Goal: Obtain resource: Download file/media

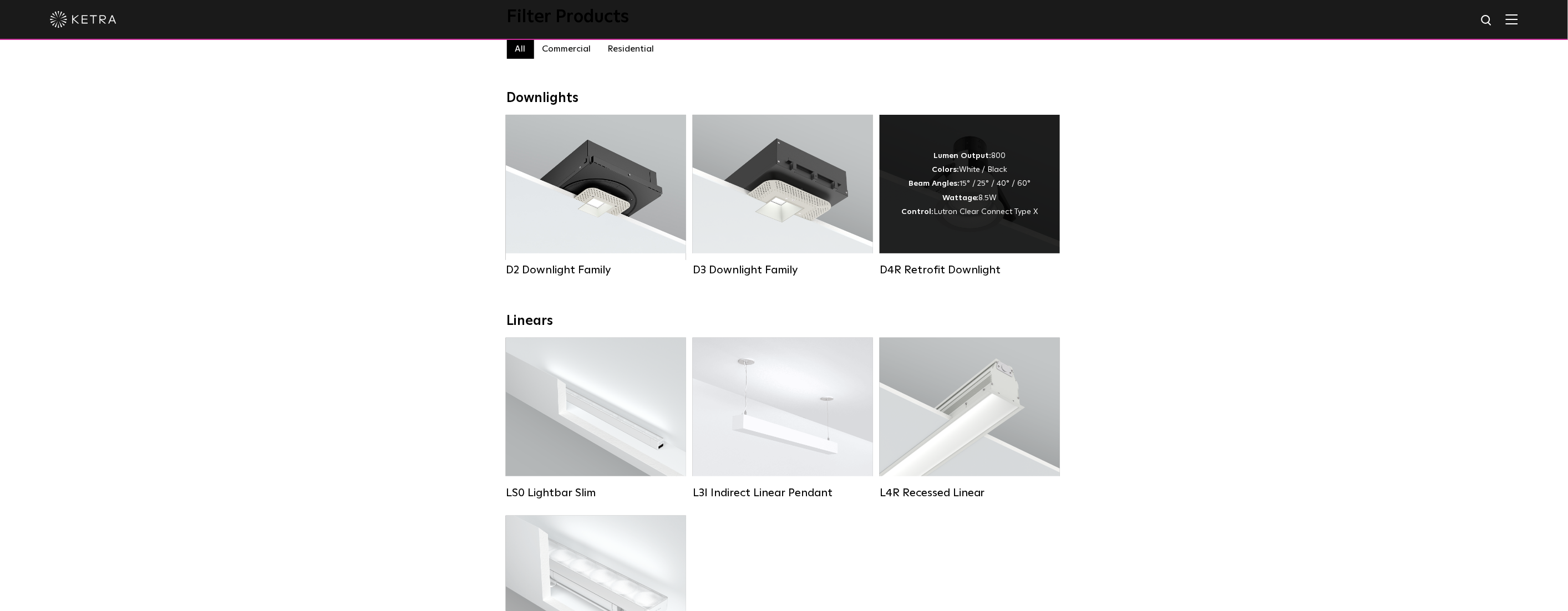
scroll to position [122, 0]
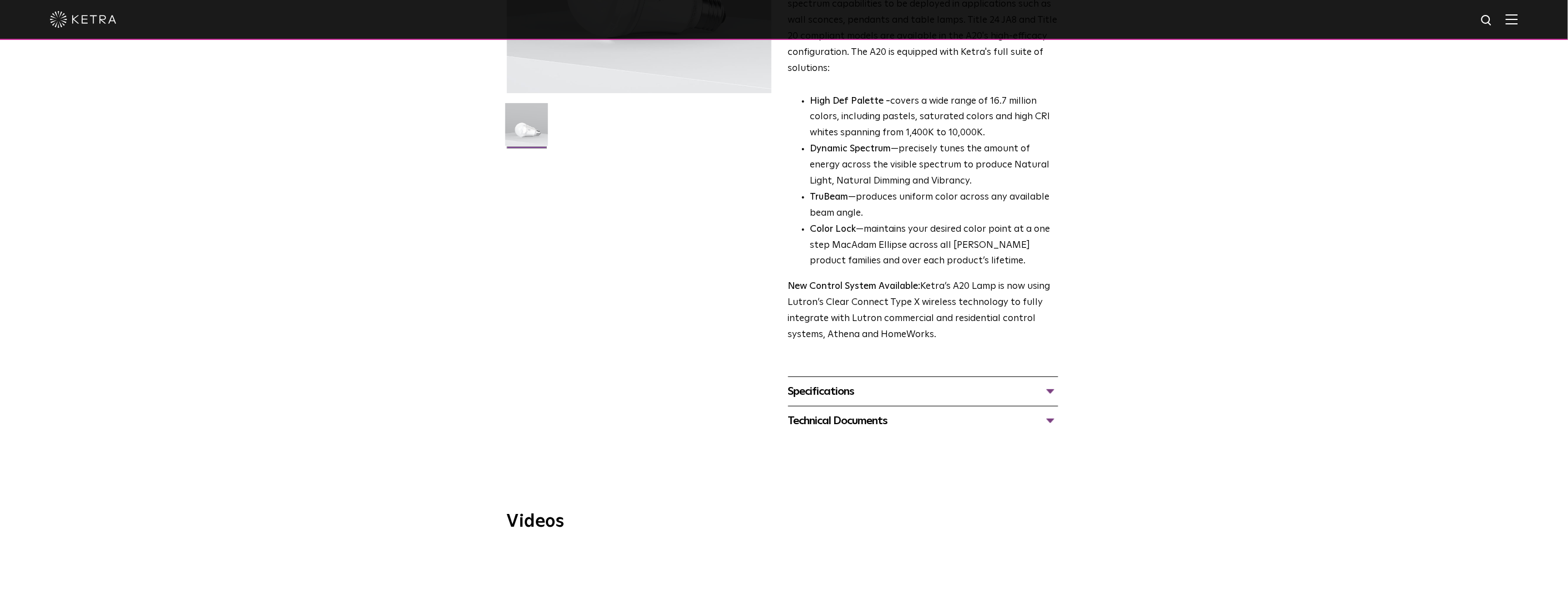
scroll to position [347, 0]
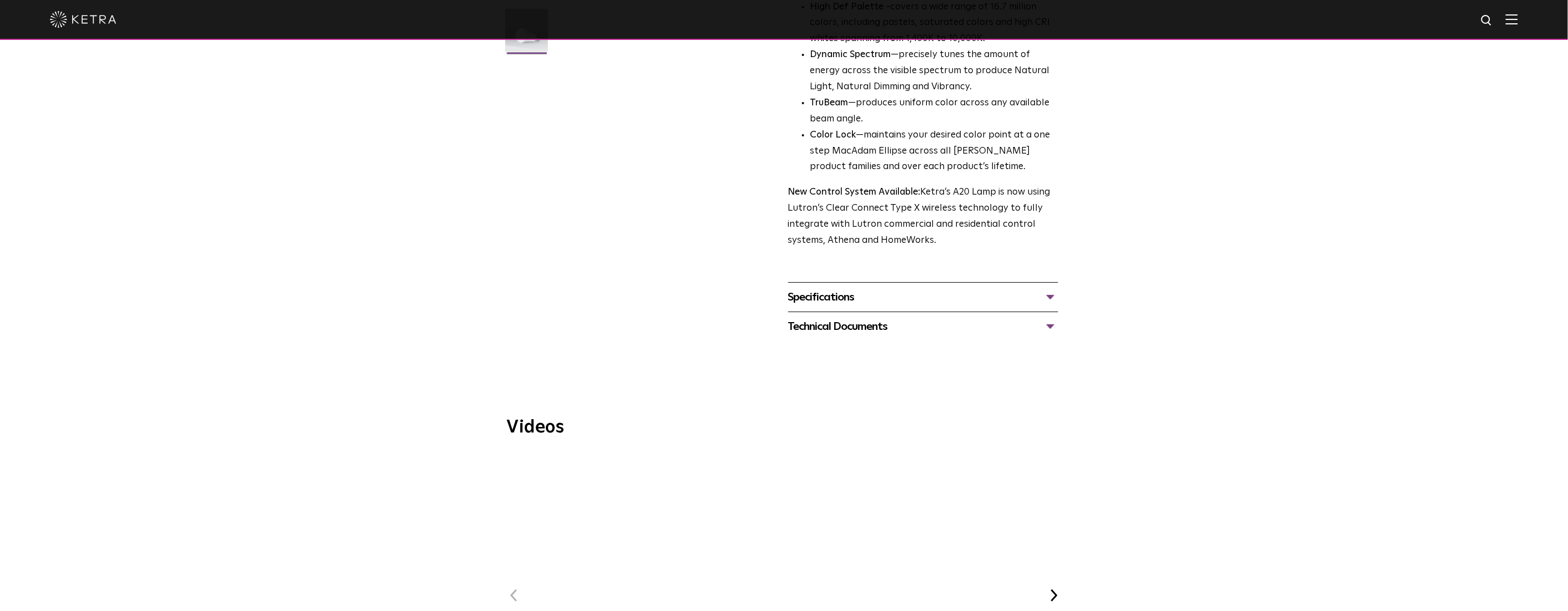
click at [840, 317] on div "Technical Documents" at bounding box center [923, 326] width 270 height 18
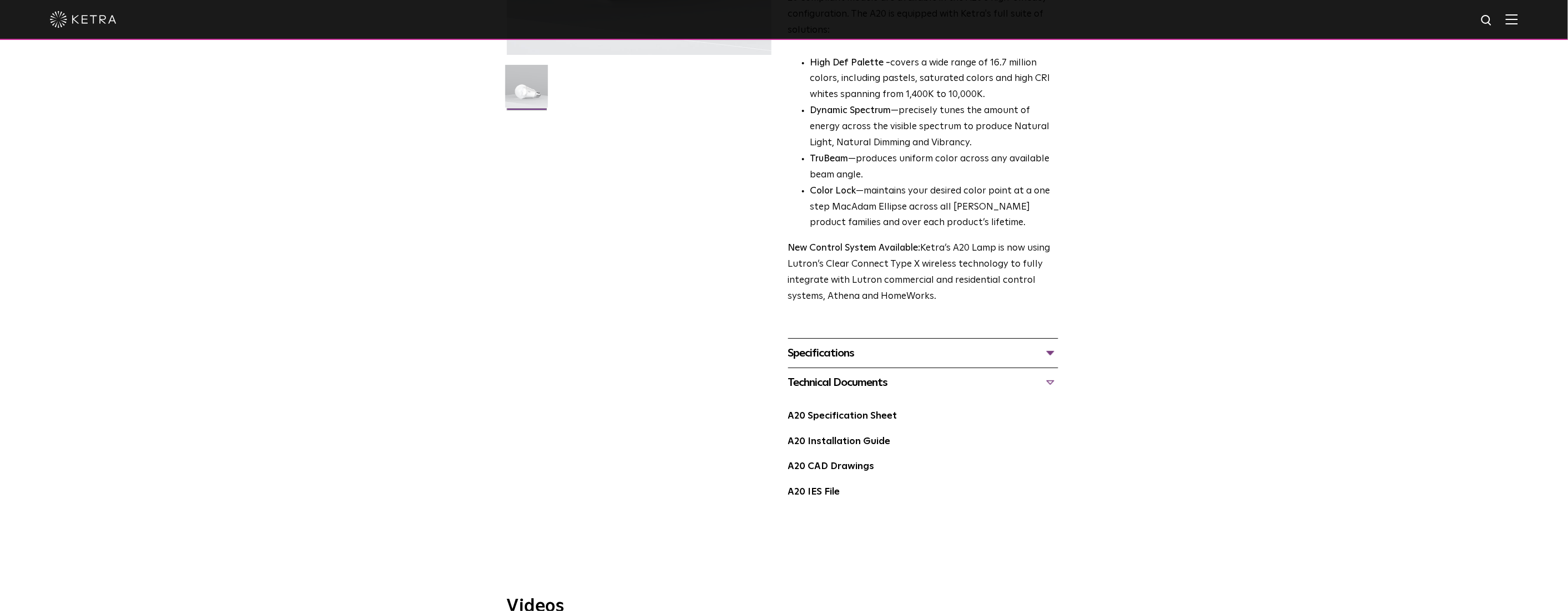
scroll to position [0, 0]
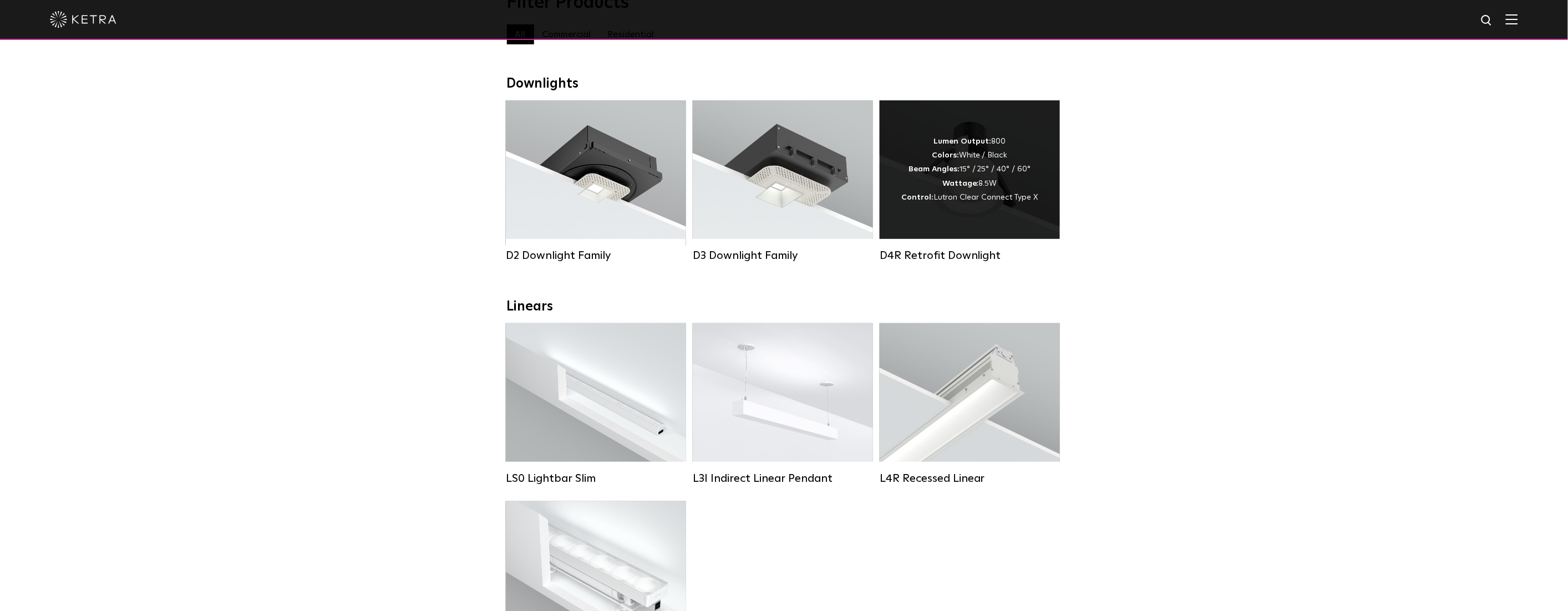
scroll to position [128, 0]
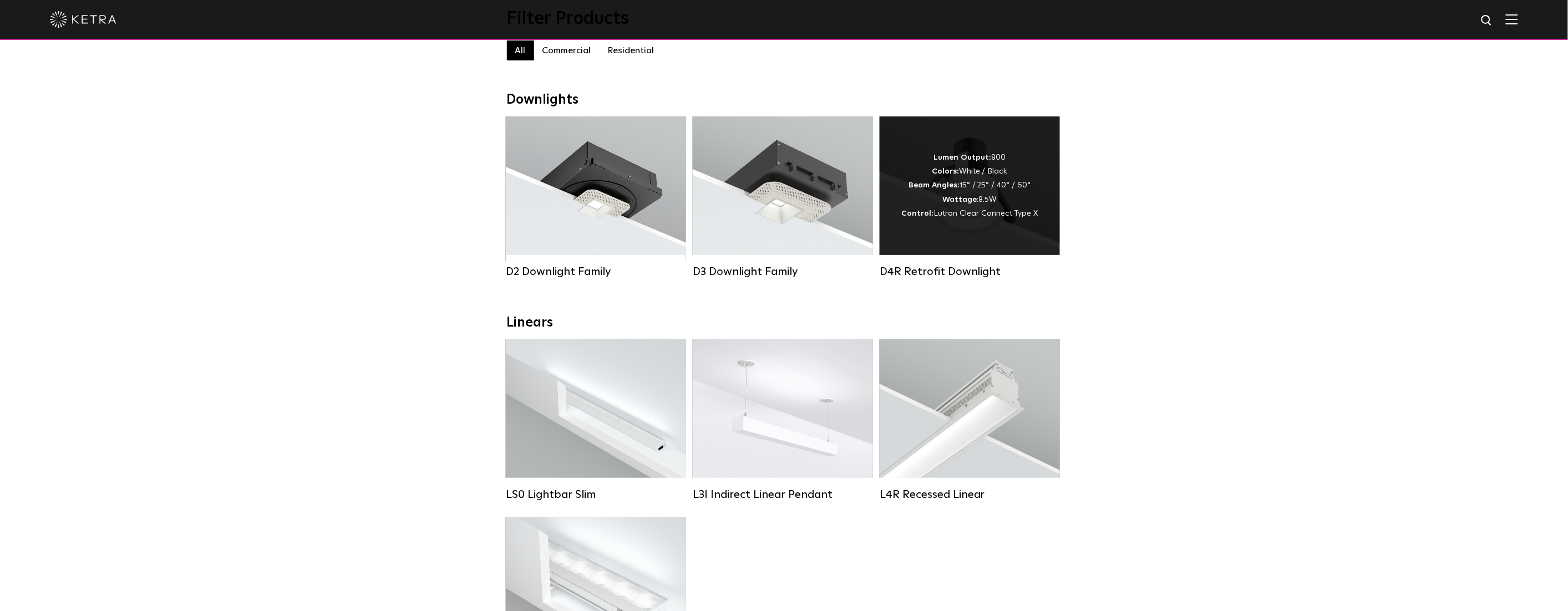
click at [940, 265] on div "D4R Retrofit Downlight" at bounding box center [969, 271] width 180 height 13
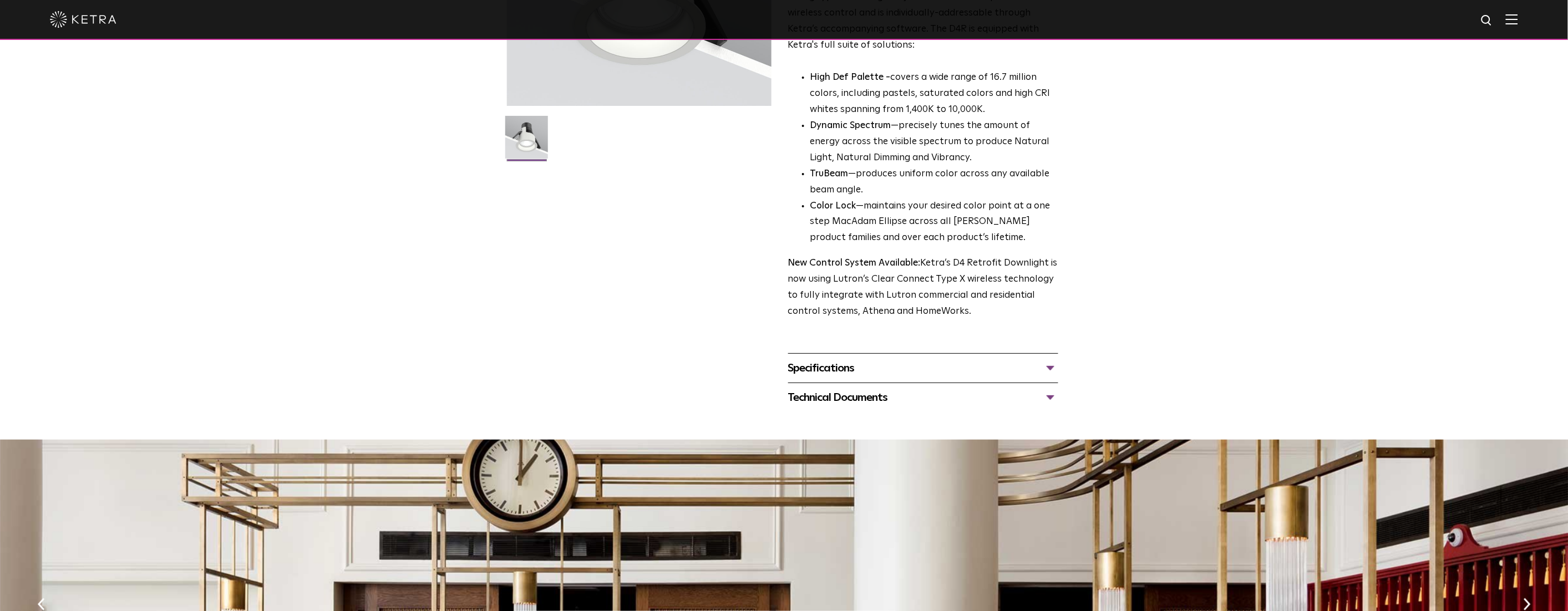
scroll to position [256, 0]
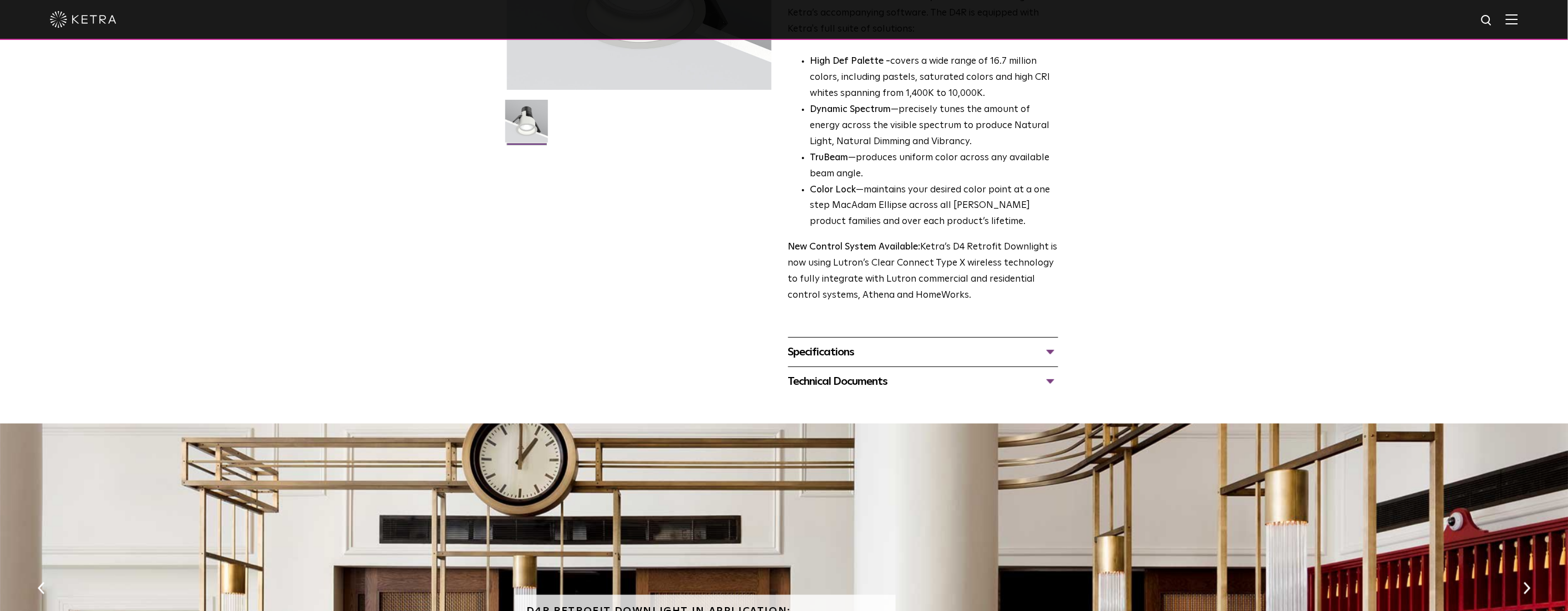
click at [828, 351] on div "Specifications" at bounding box center [923, 351] width 270 height 18
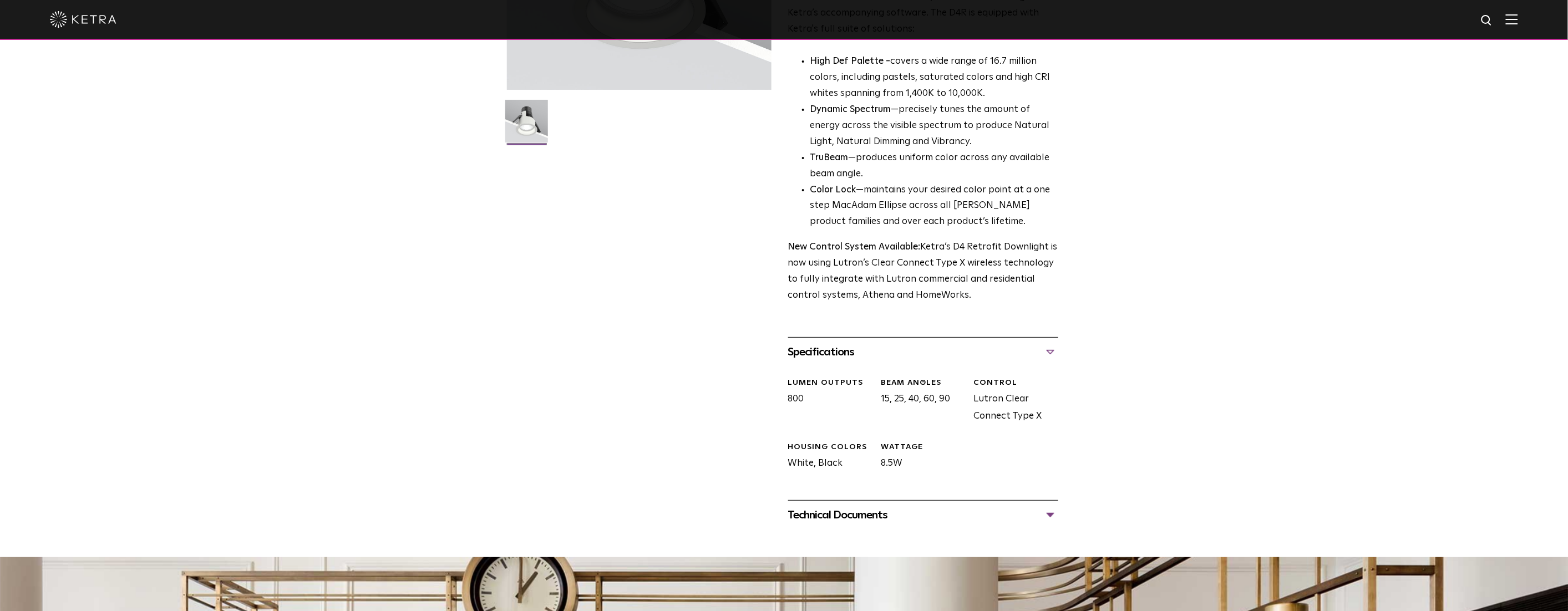
click at [851, 511] on div "Technical Documents" at bounding box center [923, 514] width 270 height 18
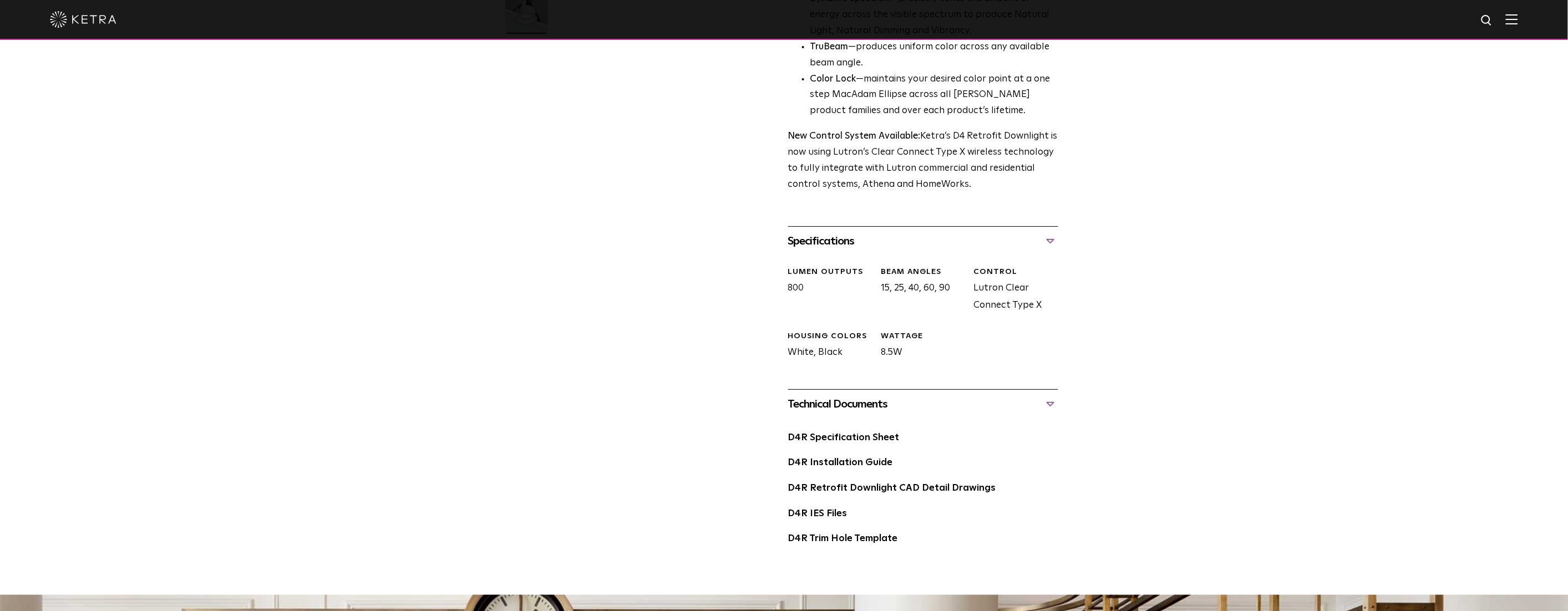
scroll to position [511, 0]
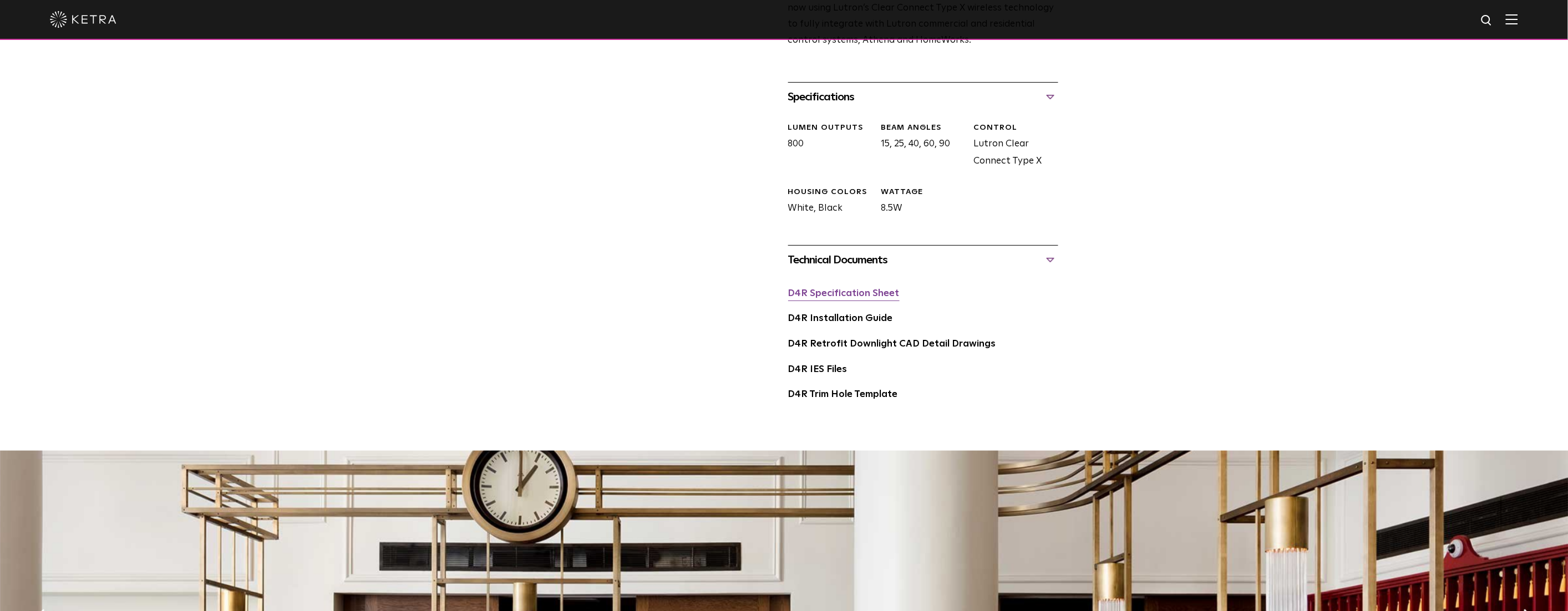
click at [822, 294] on link "D4R Specification Sheet" at bounding box center [844, 294] width 111 height 9
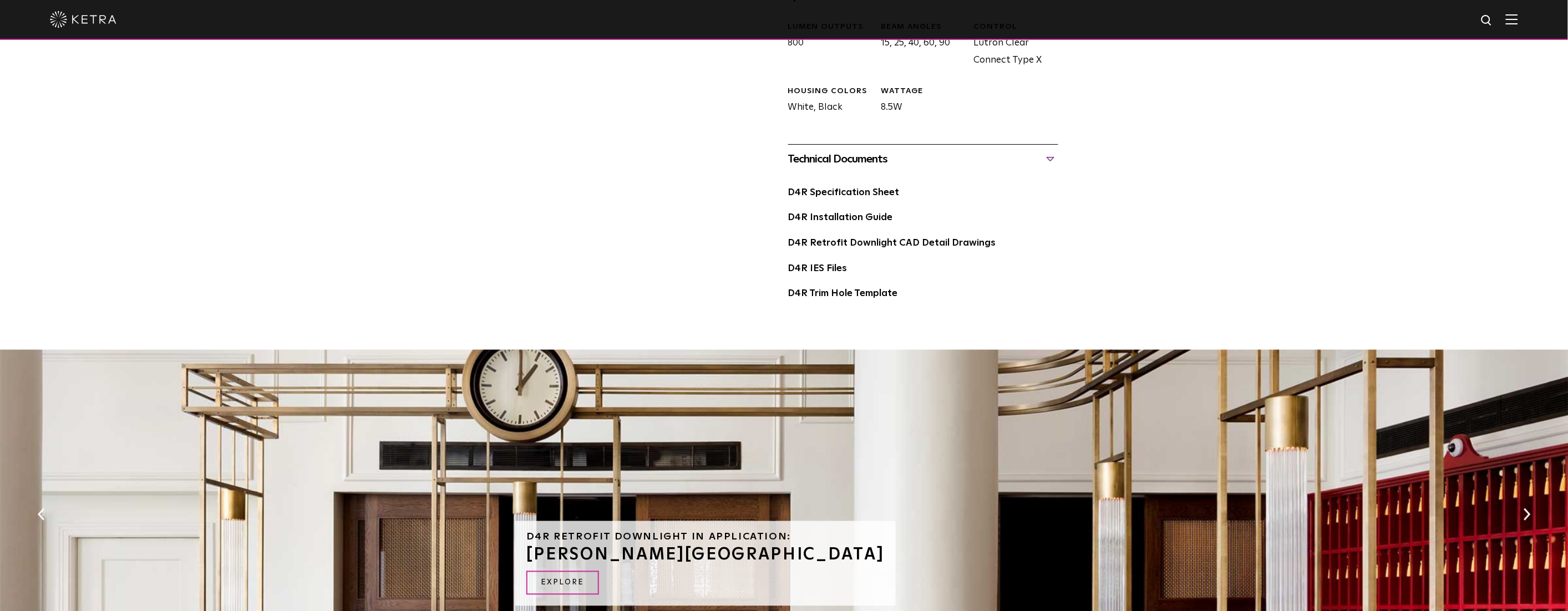
scroll to position [622, 0]
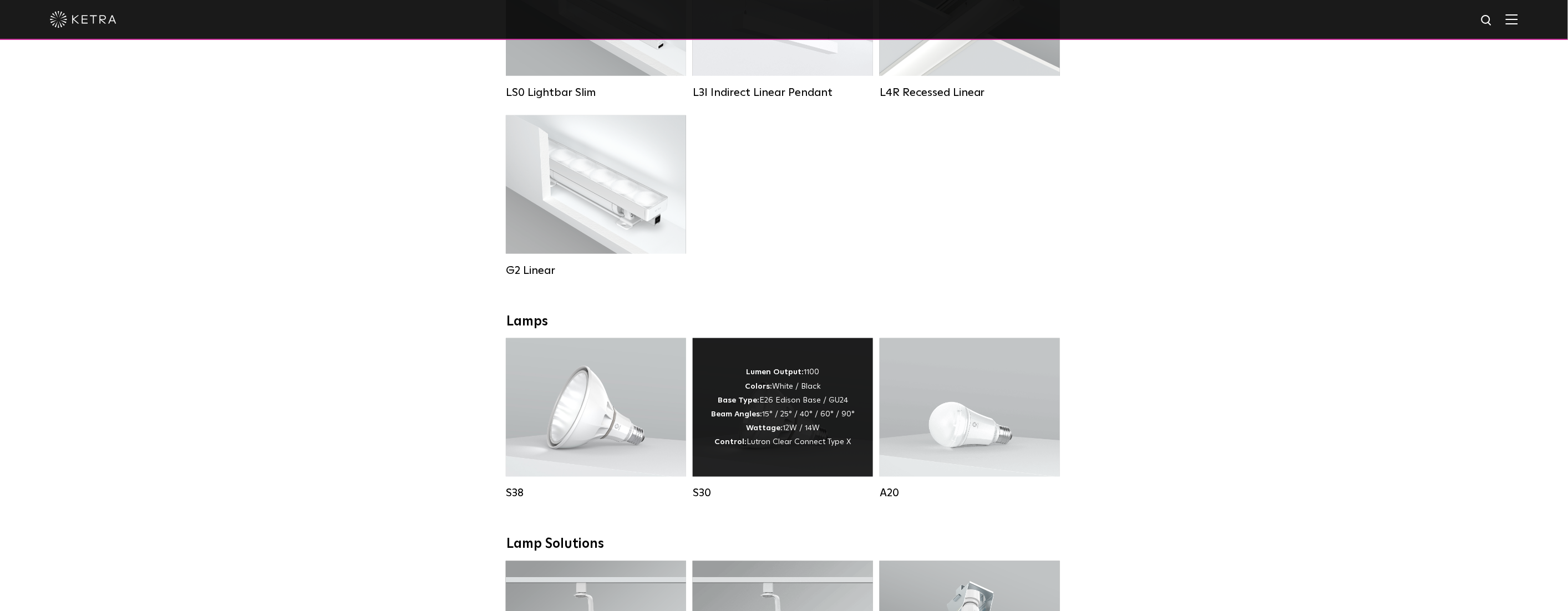
scroll to position [532, 0]
click at [698, 490] on div "S30" at bounding box center [783, 490] width 180 height 13
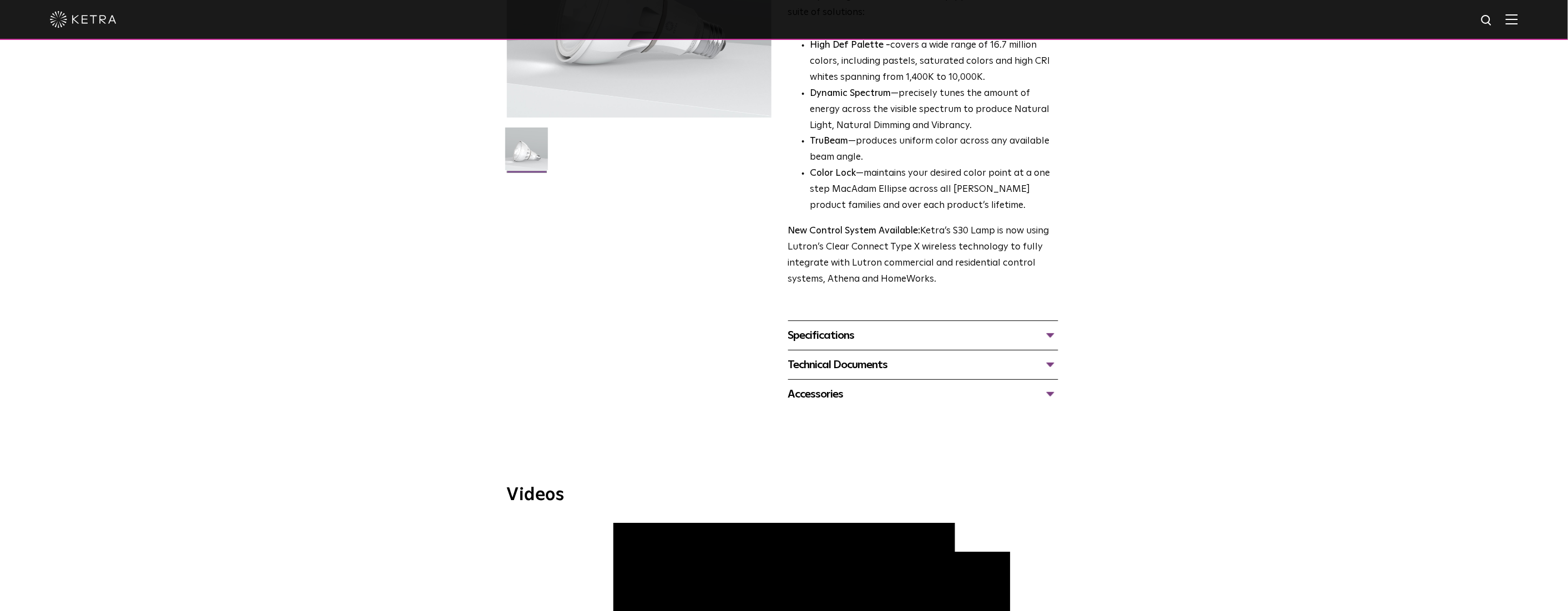
scroll to position [229, 0]
drag, startPoint x: 807, startPoint y: 385, endPoint x: 807, endPoint y: 391, distance: 6.0
click at [807, 388] on div "Accessories" at bounding box center [923, 392] width 270 height 18
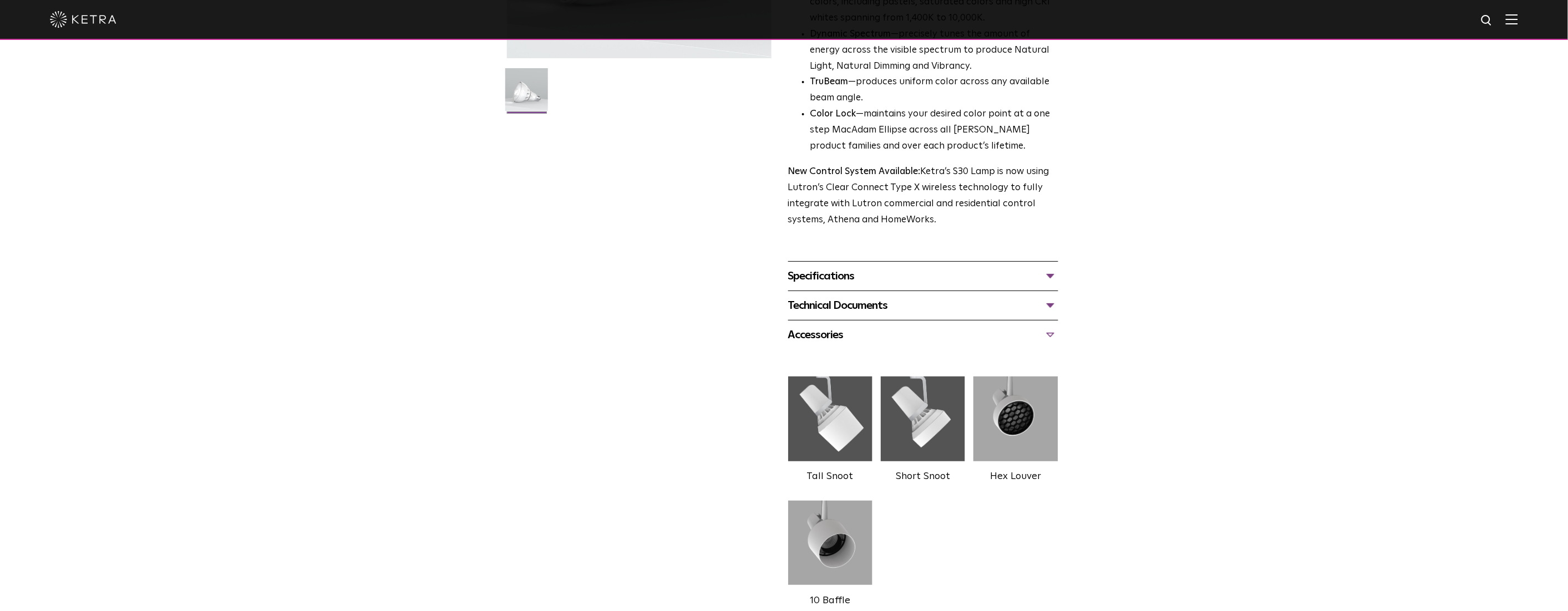
scroll to position [350, 0]
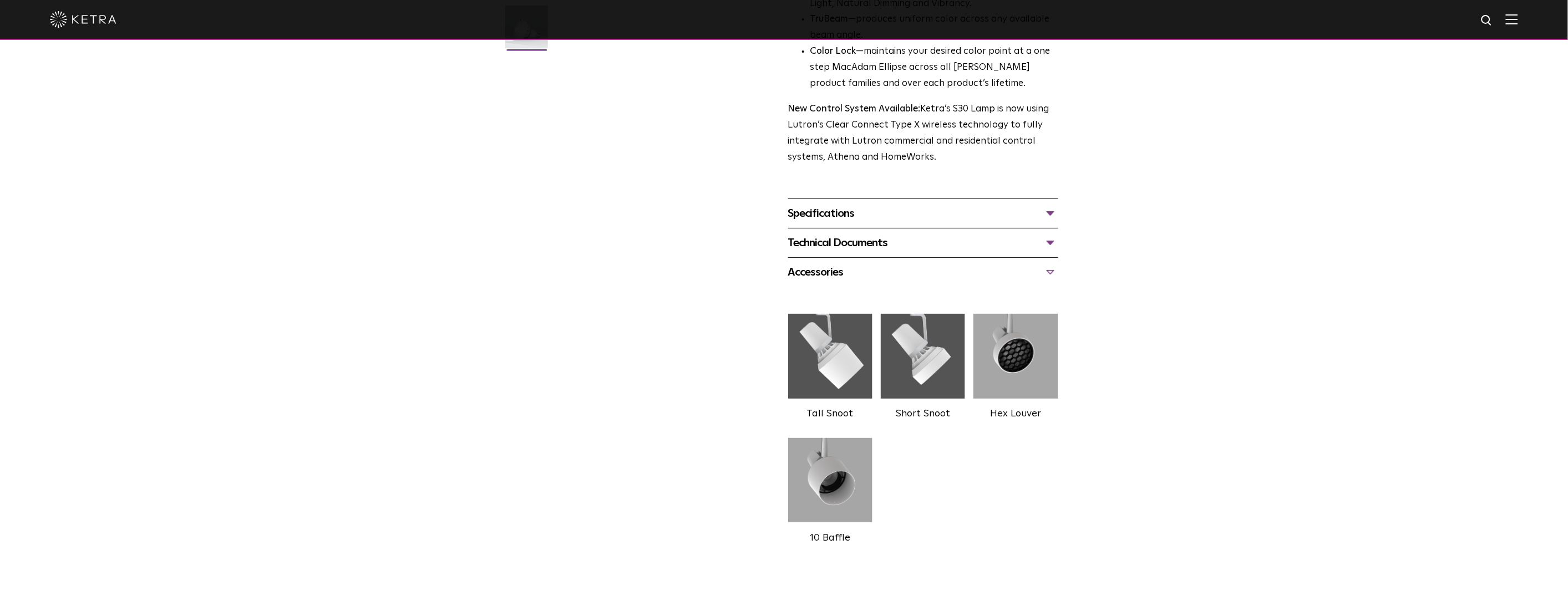
click at [838, 241] on div "Technical Documents" at bounding box center [923, 243] width 270 height 18
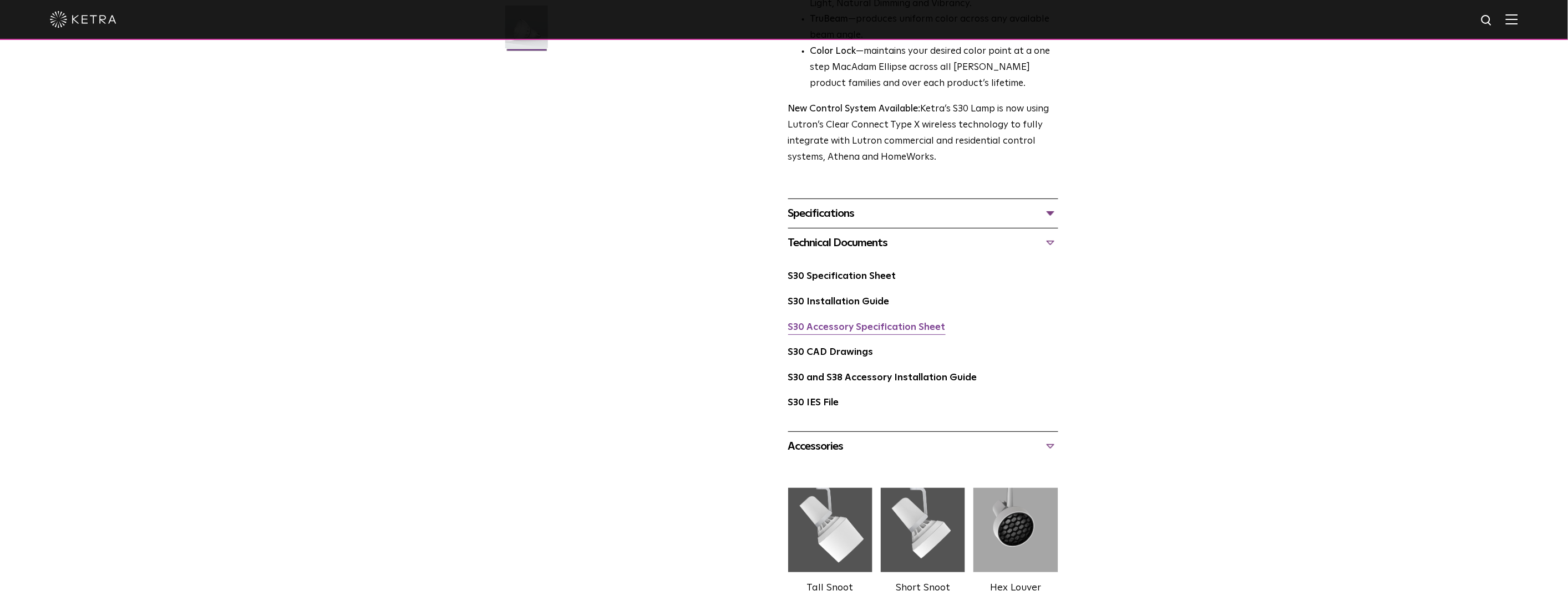
click at [821, 330] on link "S30 Accessory Specification Sheet" at bounding box center [867, 328] width 158 height 9
click at [813, 304] on link "S30 Installation Guide" at bounding box center [838, 302] width 101 height 9
click at [832, 217] on div "Specifications" at bounding box center [923, 213] width 270 height 18
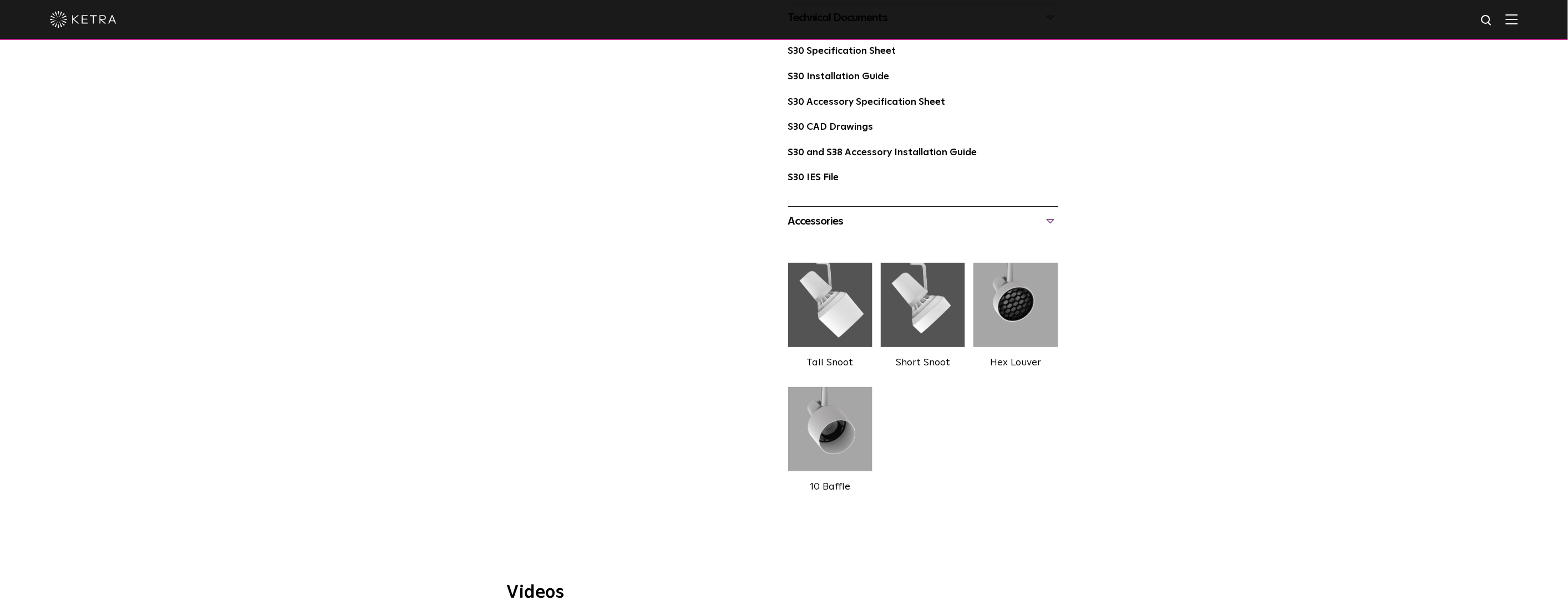
scroll to position [790, 0]
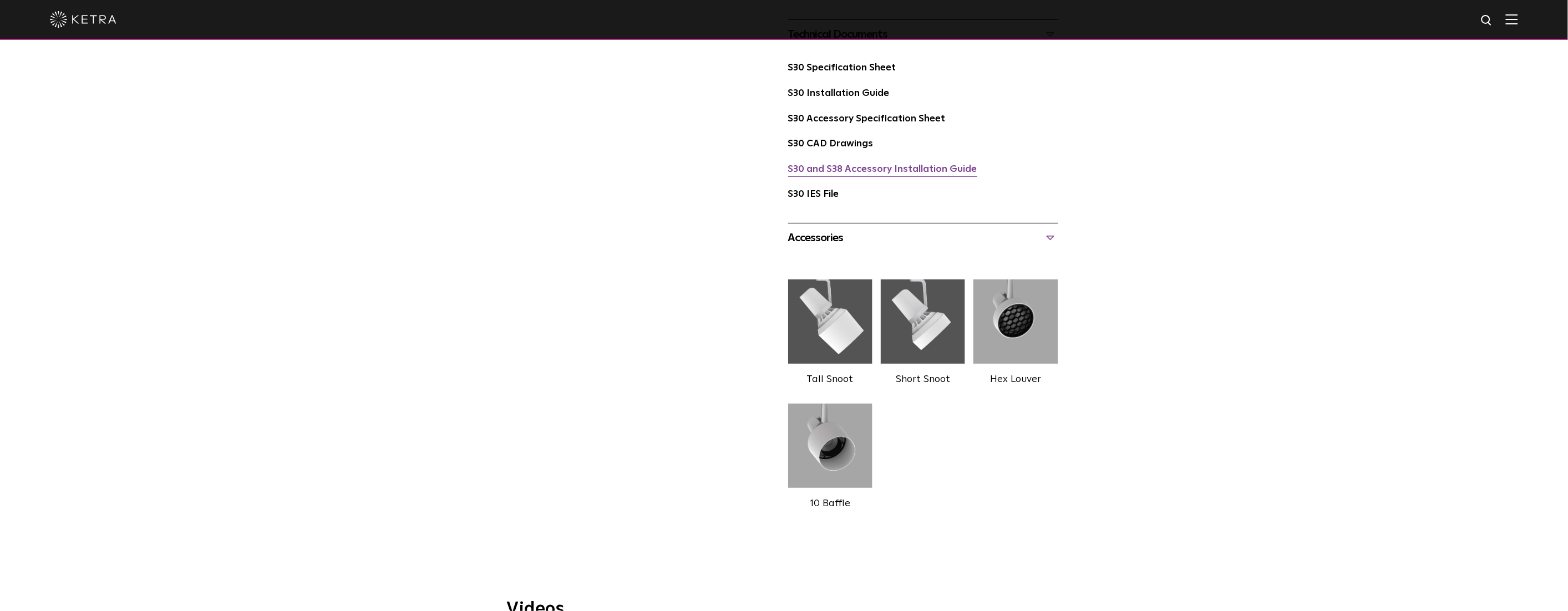
click at [822, 168] on link "S30 and S38 Accessory Installation Guide" at bounding box center [883, 169] width 189 height 9
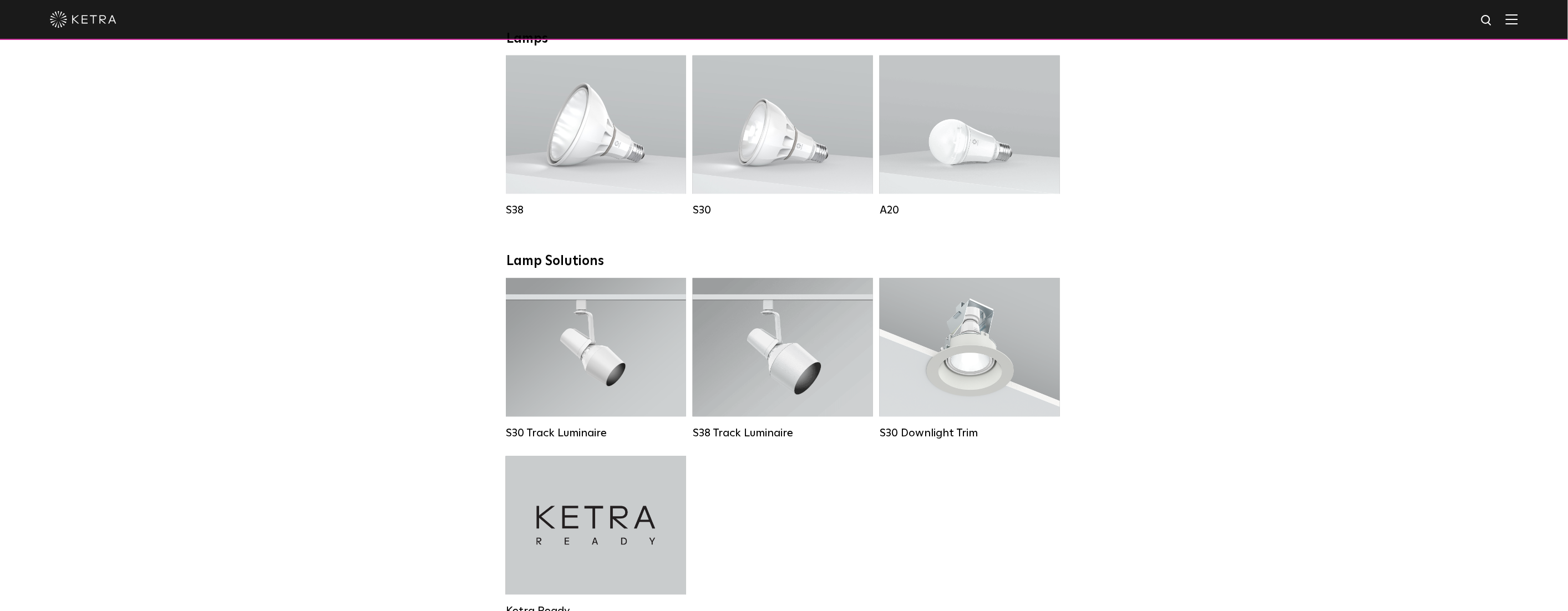
scroll to position [972, 0]
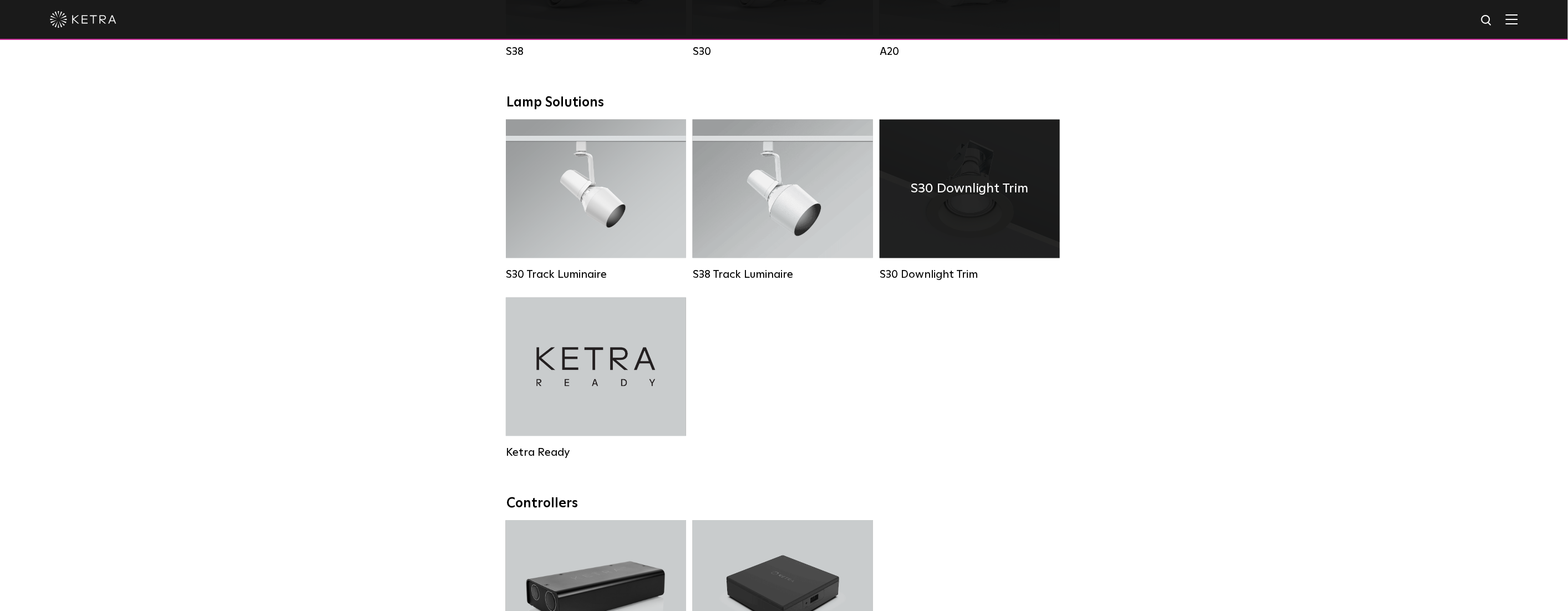
click at [925, 196] on h4 "S30 Downlight Trim" at bounding box center [970, 188] width 118 height 21
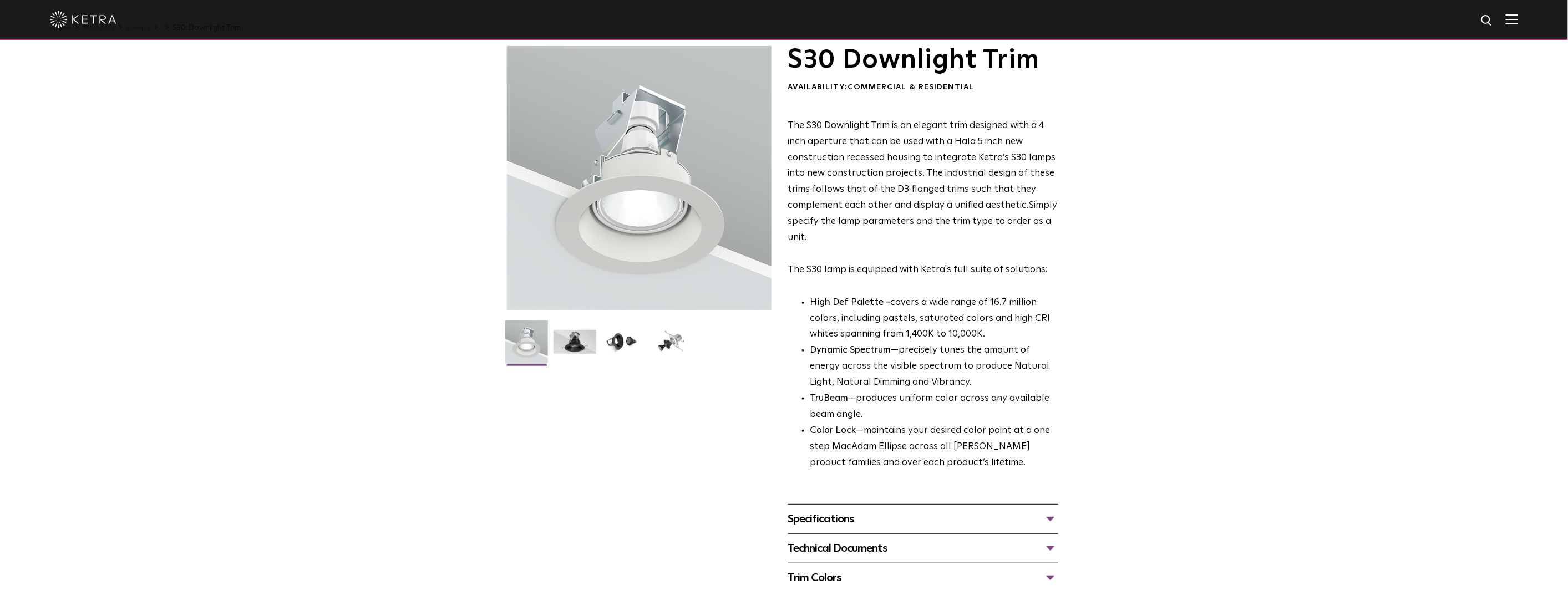
scroll to position [213, 0]
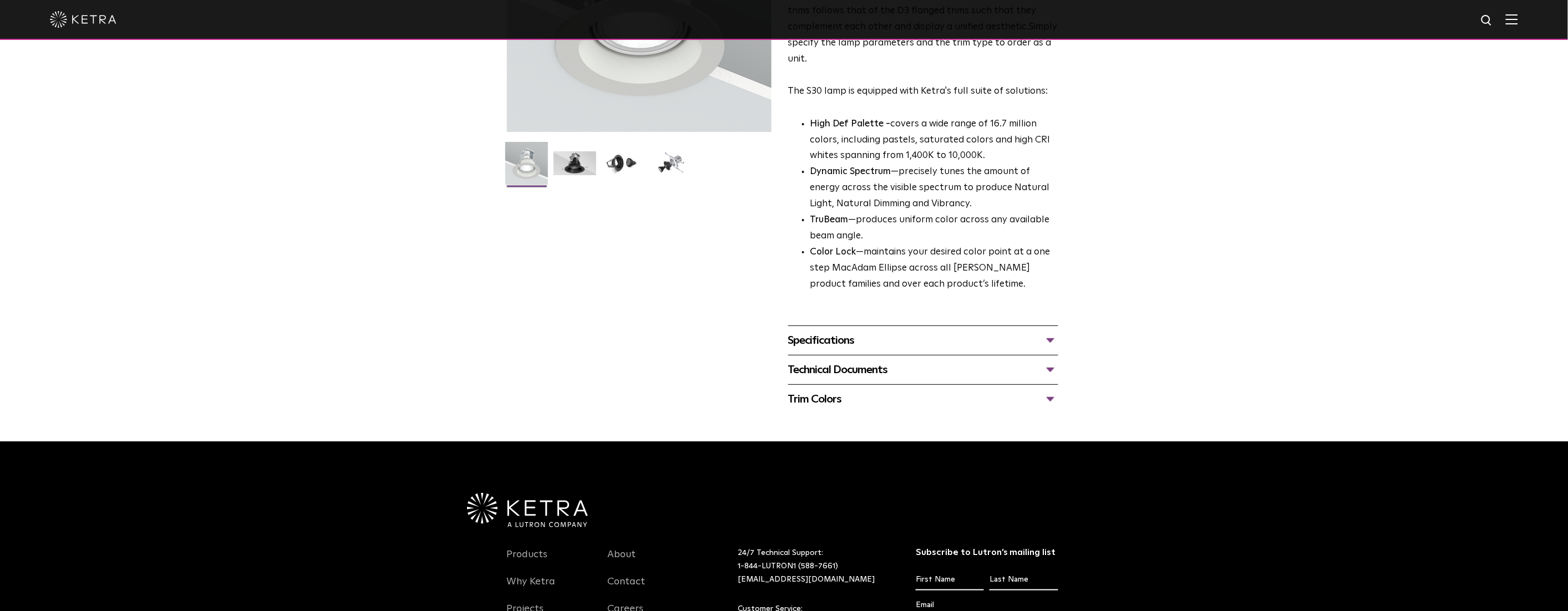
click at [862, 342] on div "Specifications" at bounding box center [923, 340] width 270 height 18
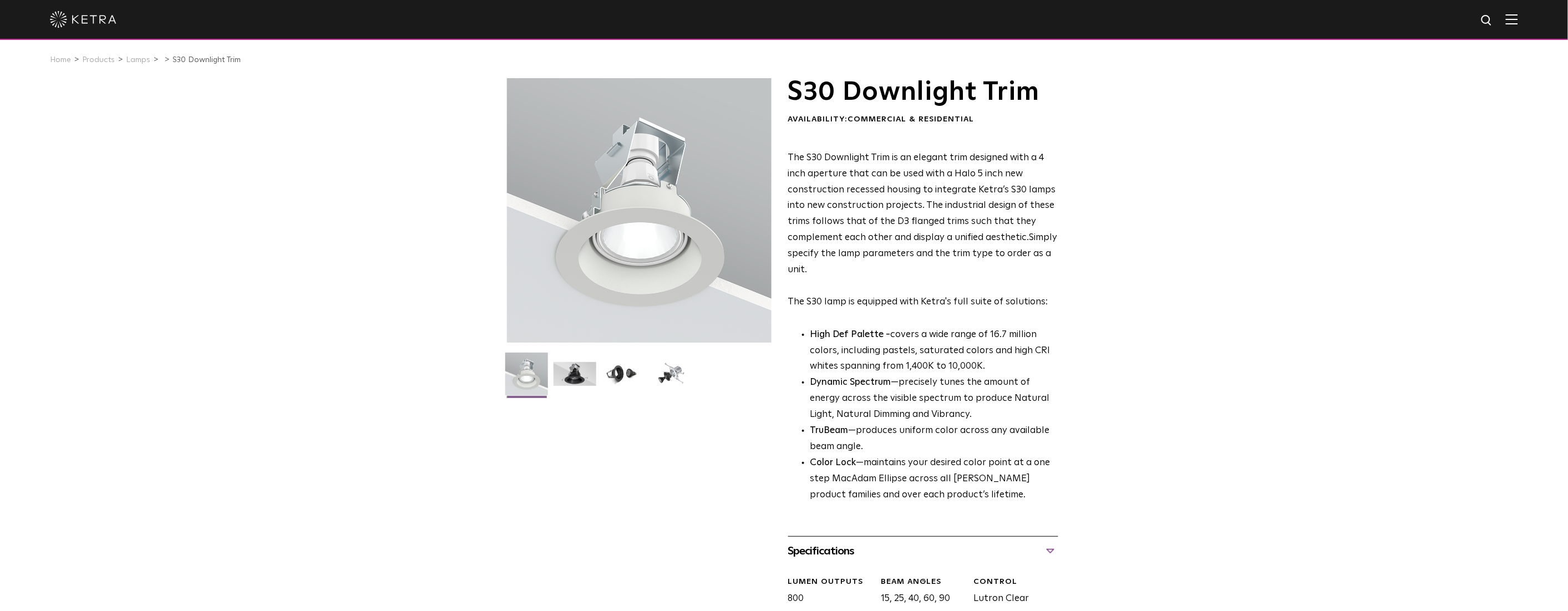
scroll to position [0, 0]
